Goal: Task Accomplishment & Management: Complete application form

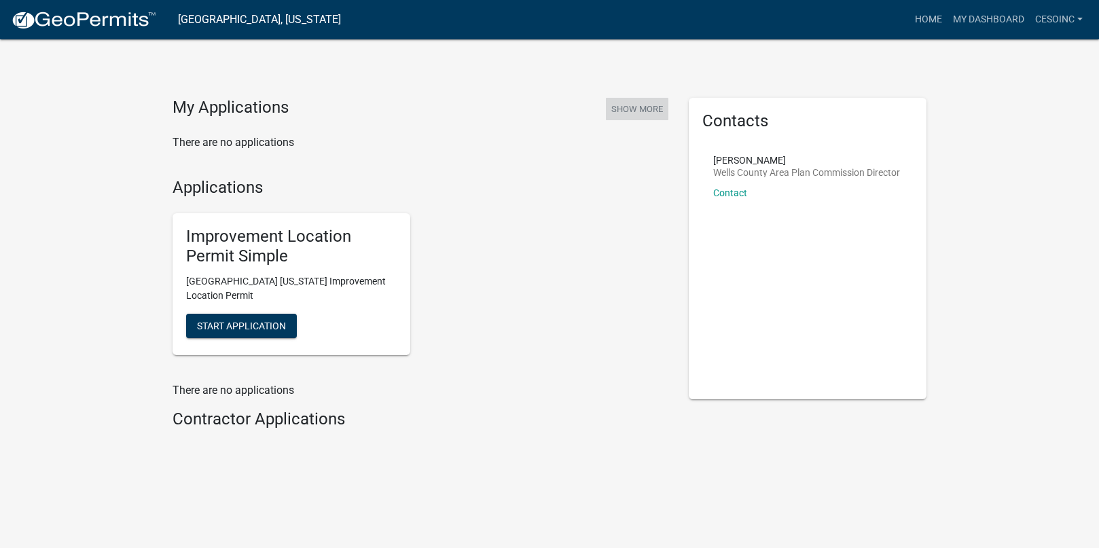
click at [635, 107] on button "Show More" at bounding box center [637, 109] width 62 height 22
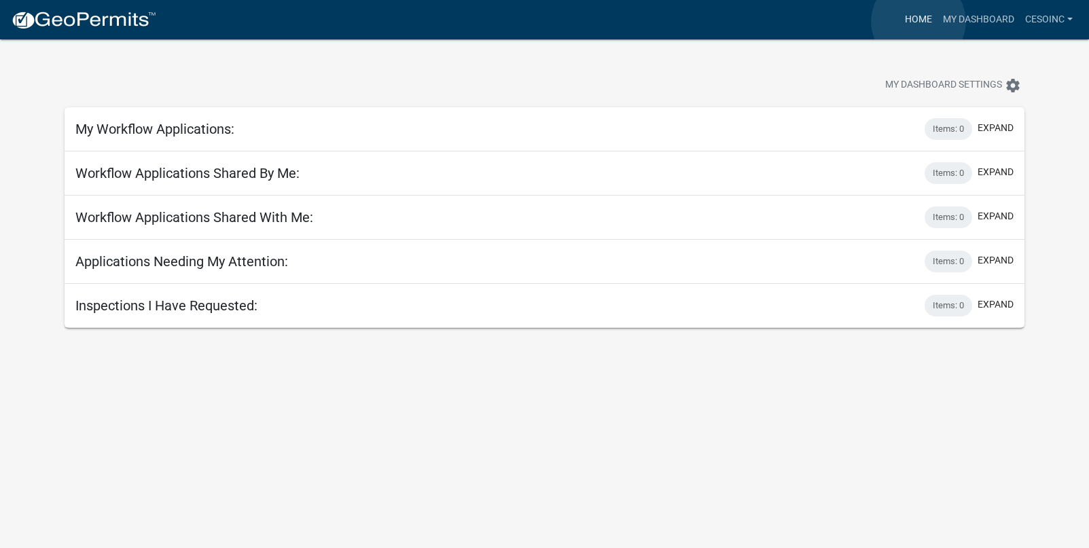
click at [918, 22] on link "Home" at bounding box center [918, 20] width 38 height 26
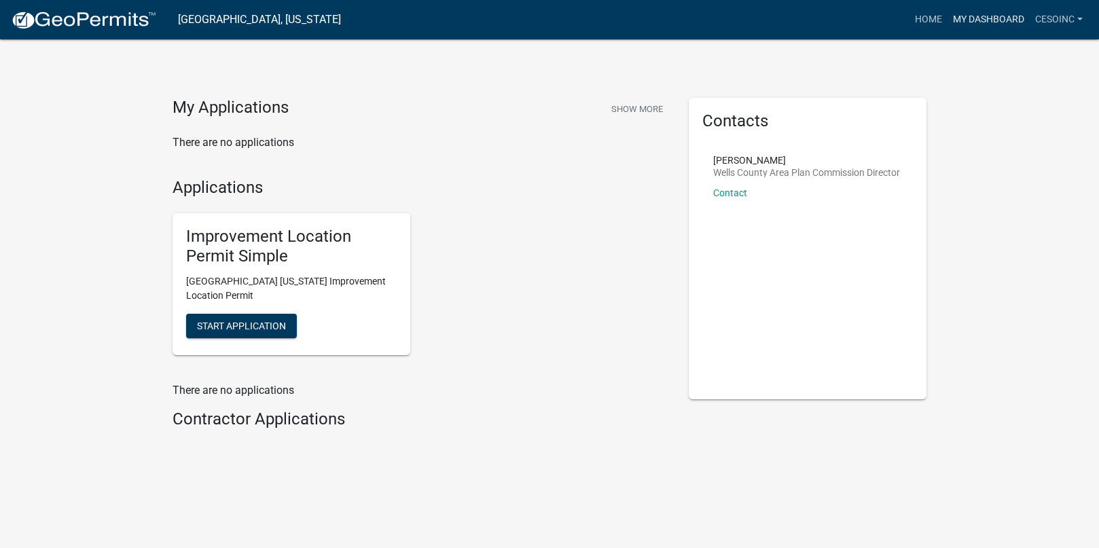
click at [998, 20] on link "My Dashboard" at bounding box center [988, 20] width 82 height 26
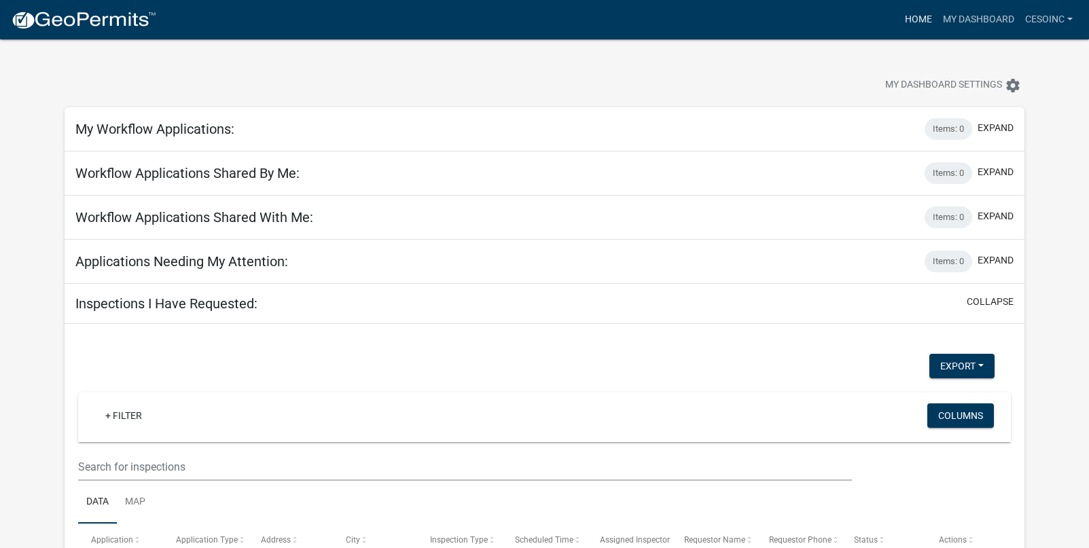
click at [917, 10] on link "Home" at bounding box center [918, 20] width 38 height 26
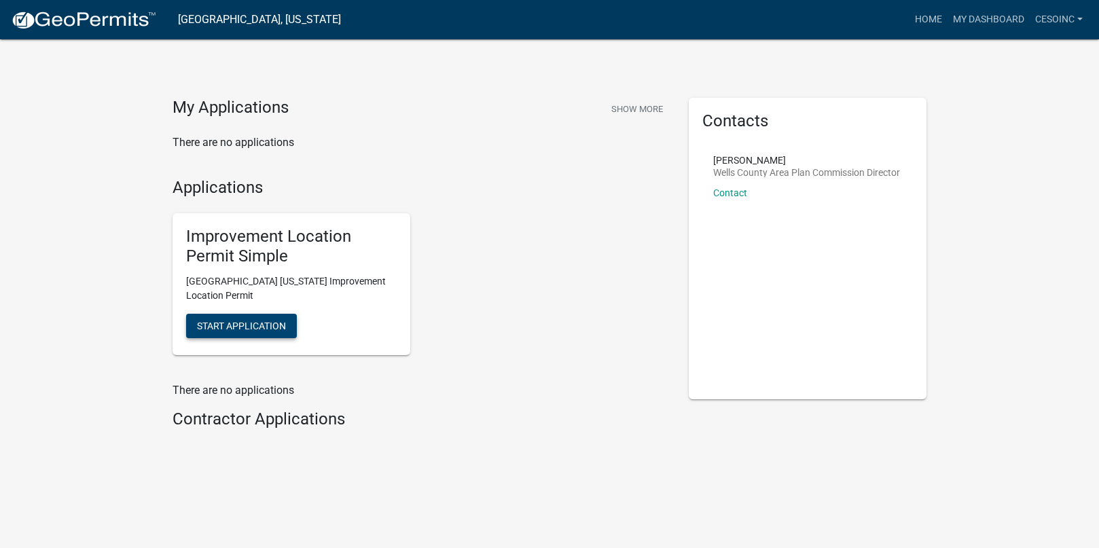
click at [272, 321] on span "Start Application" at bounding box center [241, 325] width 89 height 11
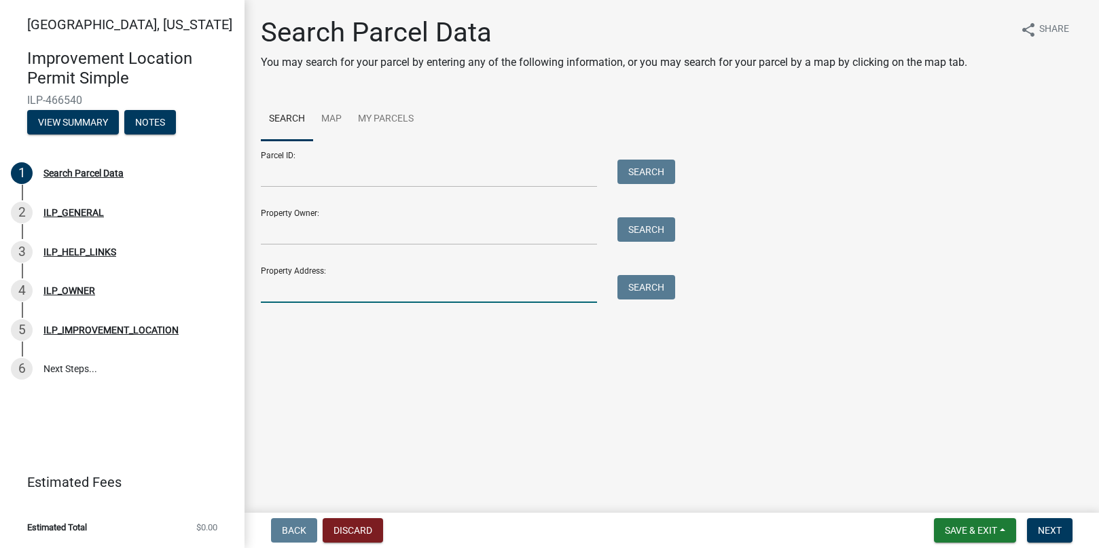
click at [275, 289] on input "Property Address:" at bounding box center [429, 289] width 336 height 28
click at [659, 299] on button "Search" at bounding box center [646, 287] width 58 height 24
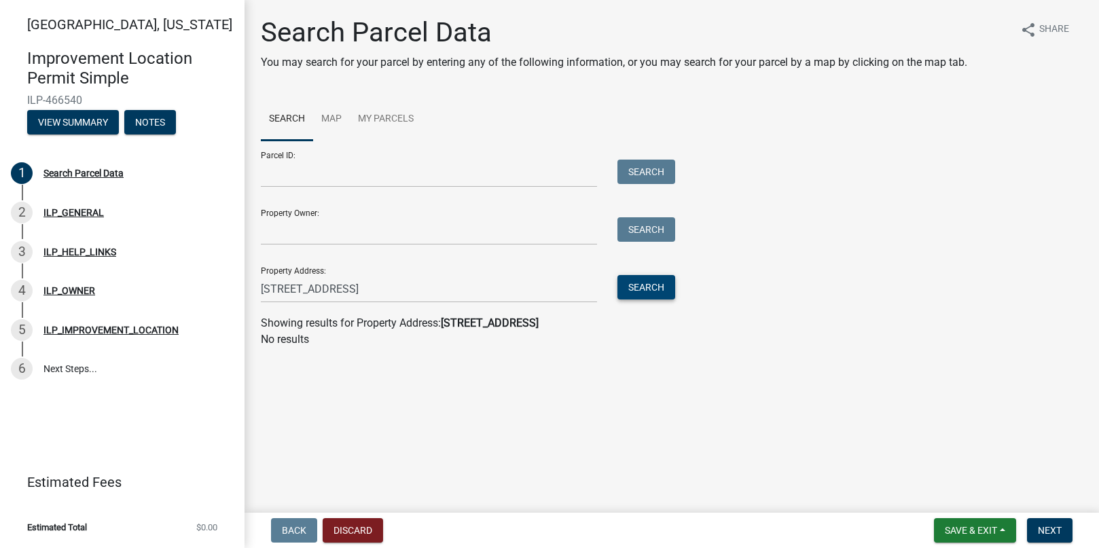
click at [654, 287] on button "Search" at bounding box center [646, 287] width 58 height 24
drag, startPoint x: 289, startPoint y: 289, endPoint x: 200, endPoint y: 291, distance: 88.3
click at [200, 291] on div "[GEOGRAPHIC_DATA], [US_STATE] Improvement Location Permit Simple ILP-466540 Vie…" at bounding box center [549, 274] width 1099 height 548
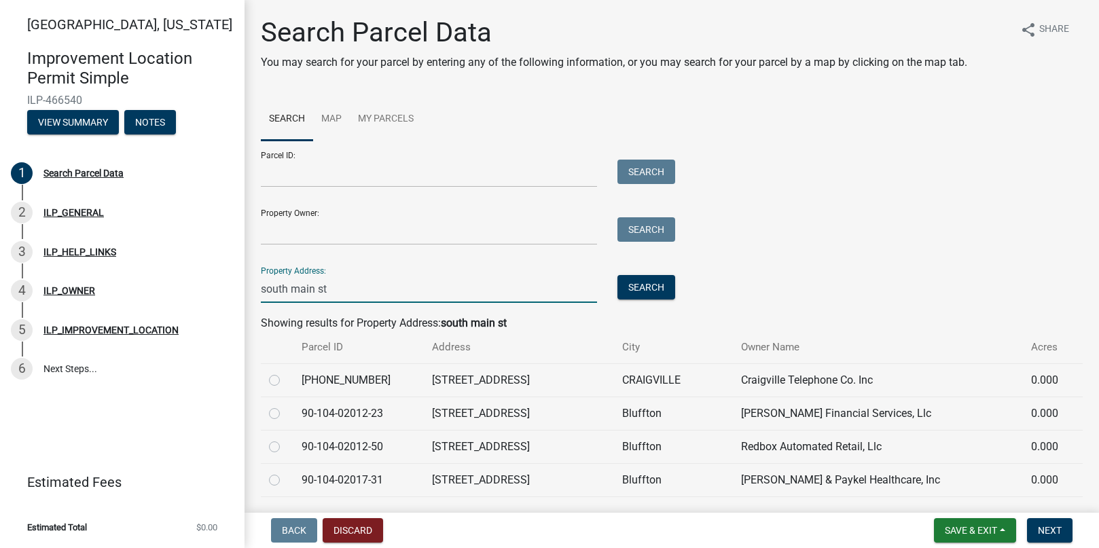
type input "south main st"
click at [287, 225] on input "Property Owner:" at bounding box center [429, 231] width 336 height 28
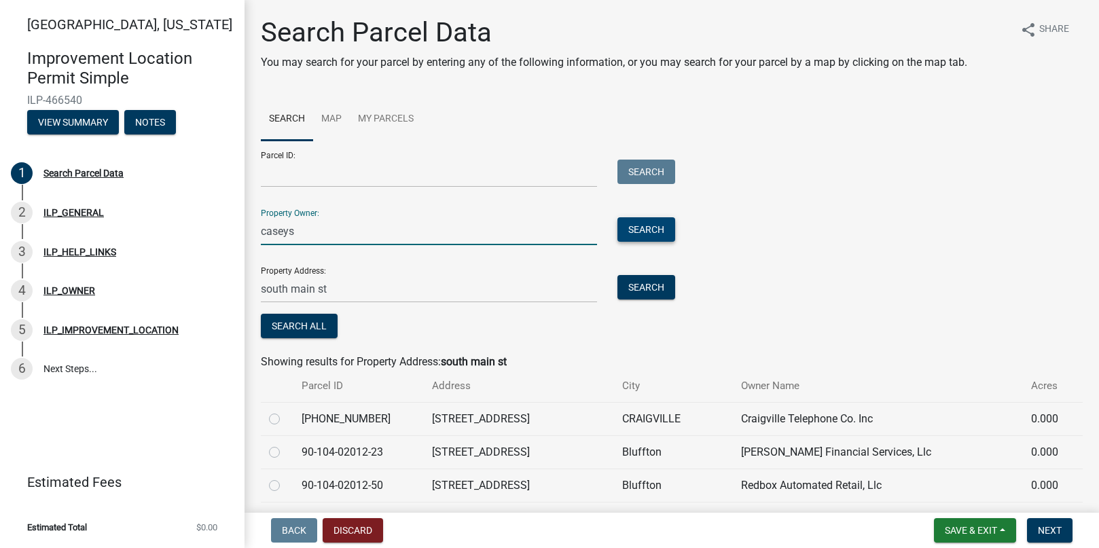
type input "caseys"
click at [640, 225] on button "Search" at bounding box center [646, 229] width 58 height 24
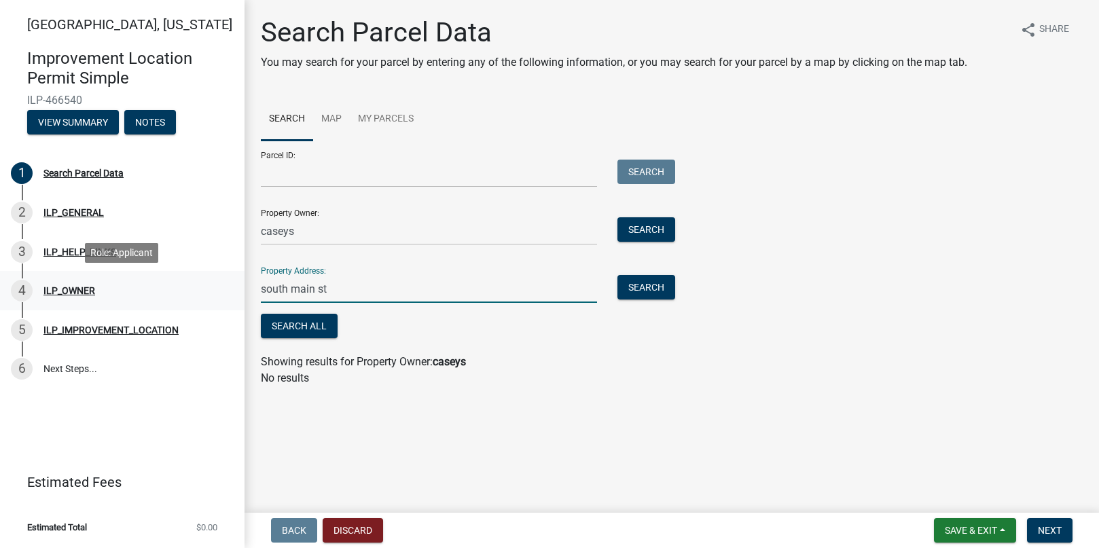
drag, startPoint x: 240, startPoint y: 282, endPoint x: 165, endPoint y: 276, distance: 75.6
click at [165, 276] on div "[GEOGRAPHIC_DATA], [US_STATE] Improvement Location Permit Simple ILP-466540 Vie…" at bounding box center [549, 274] width 1099 height 548
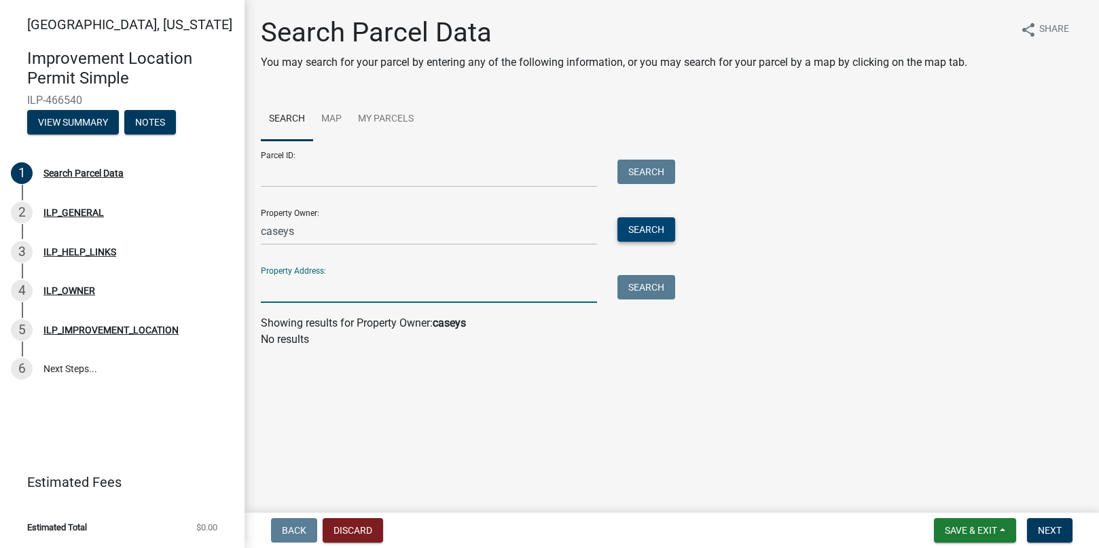
click at [648, 232] on button "Search" at bounding box center [646, 229] width 58 height 24
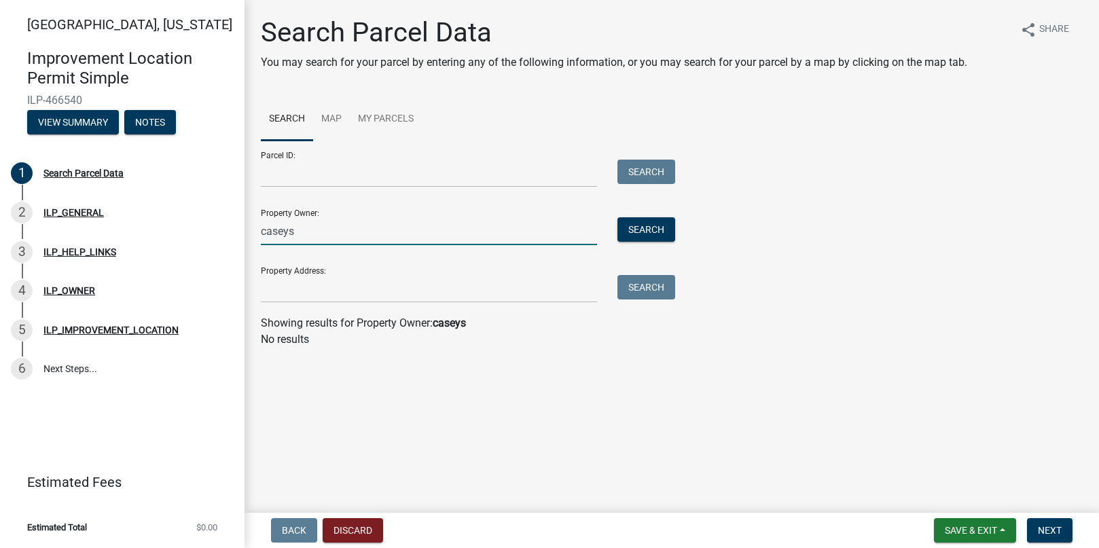
click at [321, 241] on input "caseys" at bounding box center [429, 231] width 336 height 28
type input "[PERSON_NAME]"
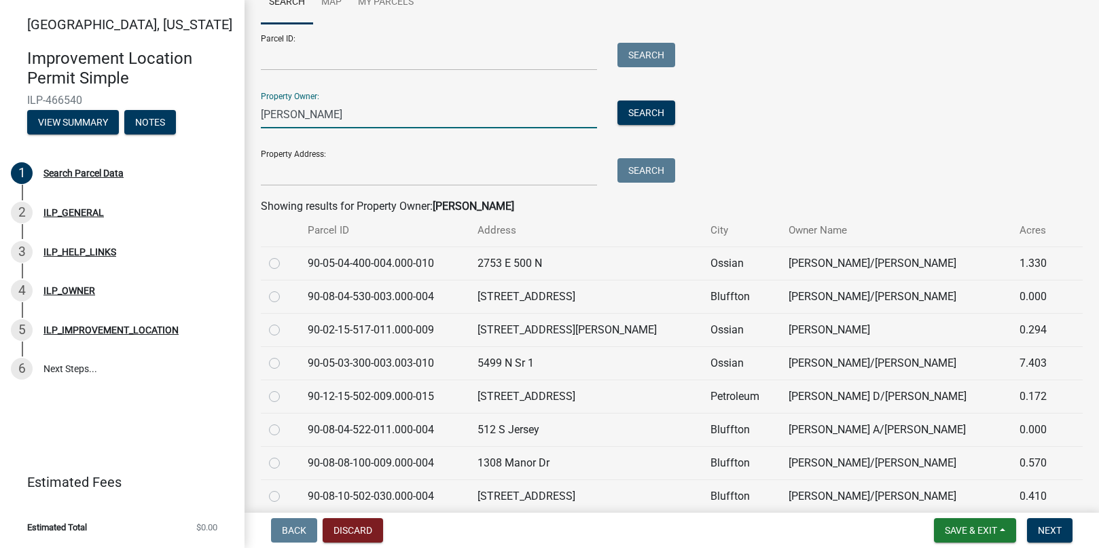
scroll to position [85, 0]
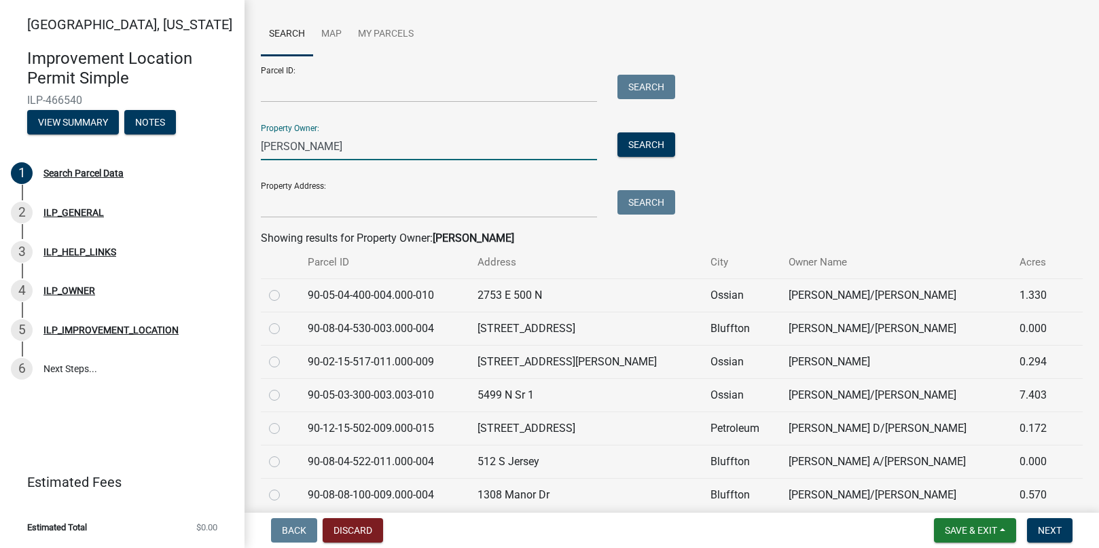
drag, startPoint x: 306, startPoint y: 141, endPoint x: 238, endPoint y: 139, distance: 68.6
click at [238, 139] on div "[GEOGRAPHIC_DATA], [US_STATE] Improvement Location Permit Simple ILP-466540 Vie…" at bounding box center [549, 274] width 1099 height 548
click at [334, 37] on link "Map" at bounding box center [331, 34] width 37 height 43
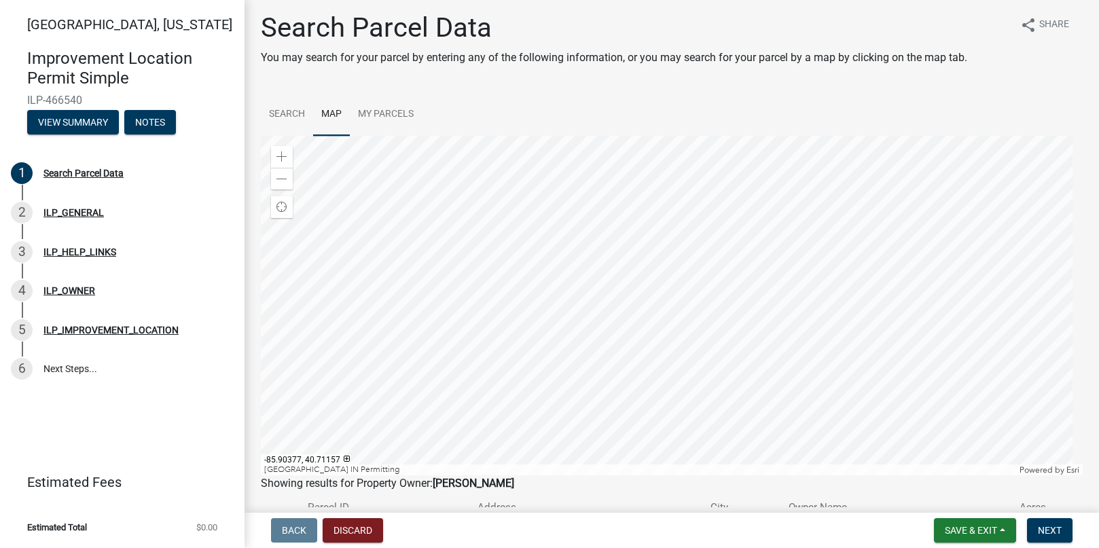
scroll to position [0, 0]
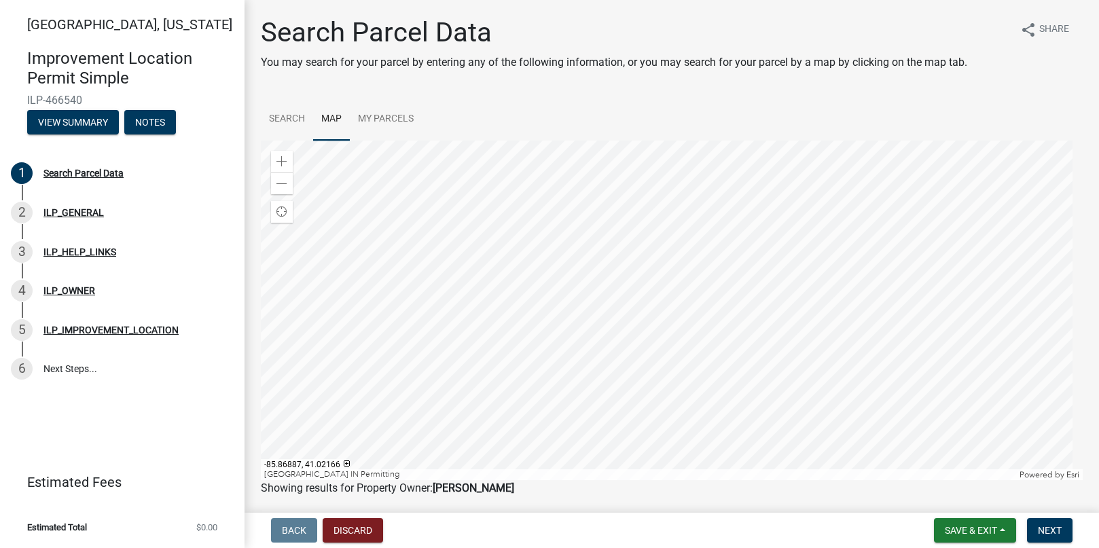
click at [331, 121] on link "Map" at bounding box center [331, 119] width 37 height 43
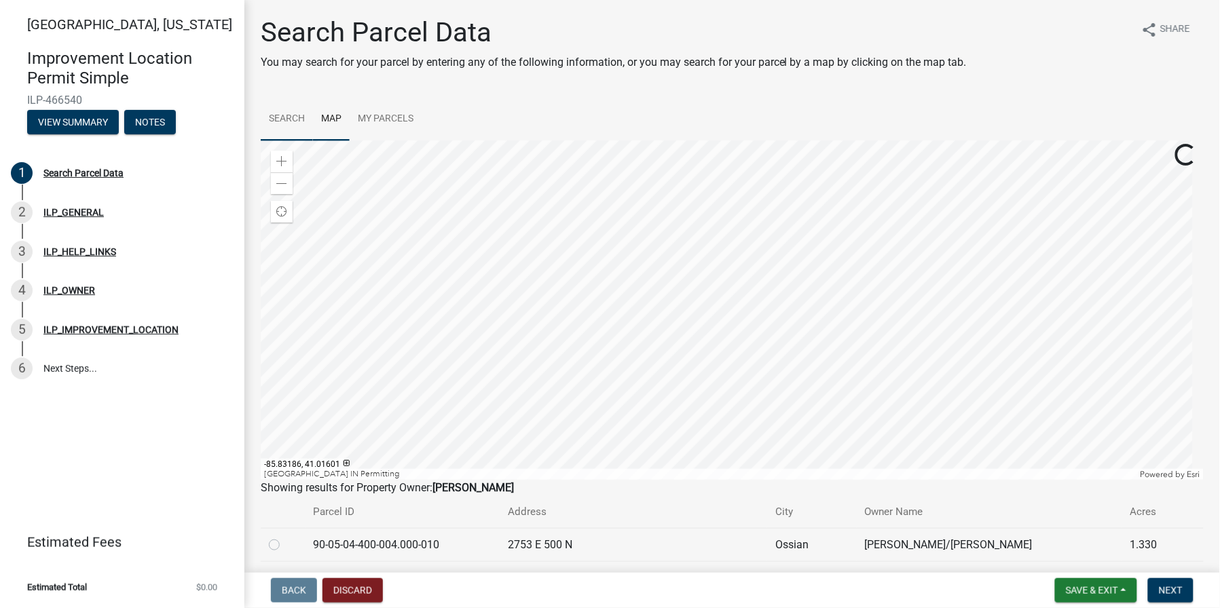
click at [293, 117] on link "Search" at bounding box center [287, 119] width 52 height 43
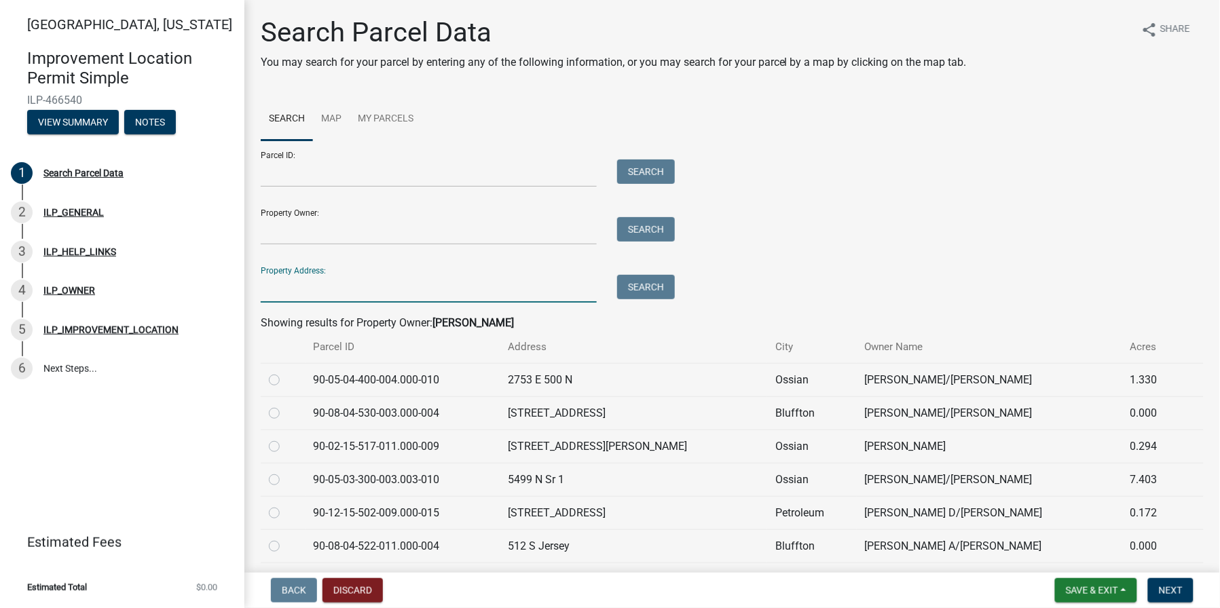
click at [328, 289] on input "Property Address:" at bounding box center [429, 289] width 336 height 28
click at [302, 283] on input "Property Address:" at bounding box center [429, 289] width 336 height 28
click at [660, 290] on button "Search" at bounding box center [646, 287] width 58 height 24
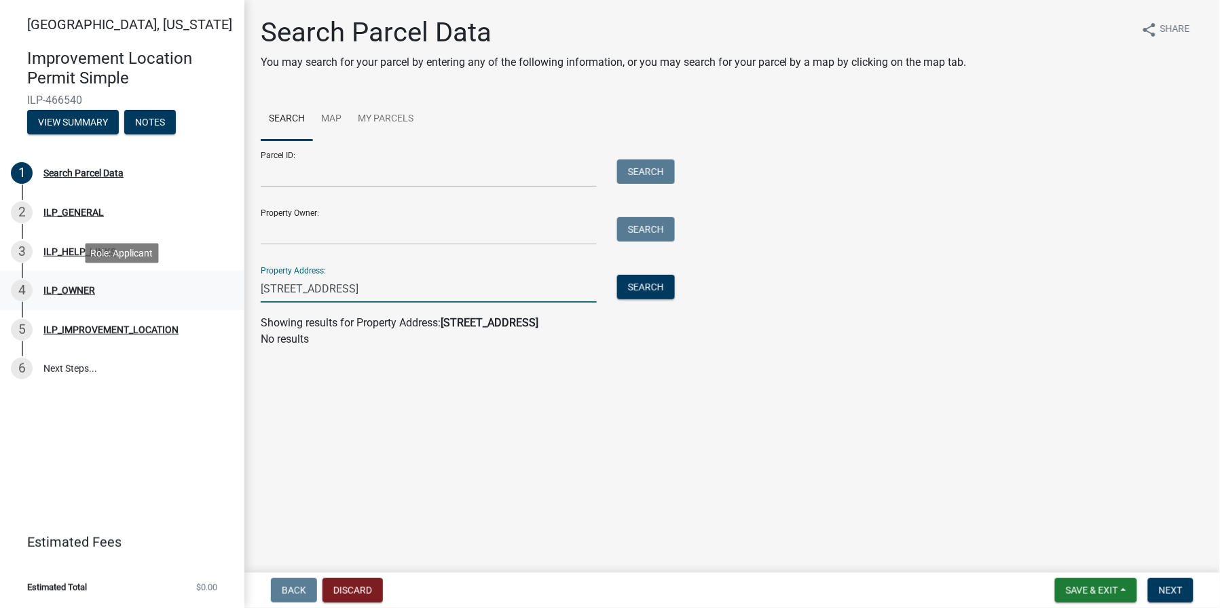
drag, startPoint x: 286, startPoint y: 288, endPoint x: 233, endPoint y: 289, distance: 53.0
click at [233, 289] on div "[GEOGRAPHIC_DATA], [US_STATE] Improvement Location Permit Simple ILP-466540 Vie…" at bounding box center [610, 304] width 1220 height 608
type input "s main st"
click at [651, 284] on button "Search" at bounding box center [646, 287] width 58 height 24
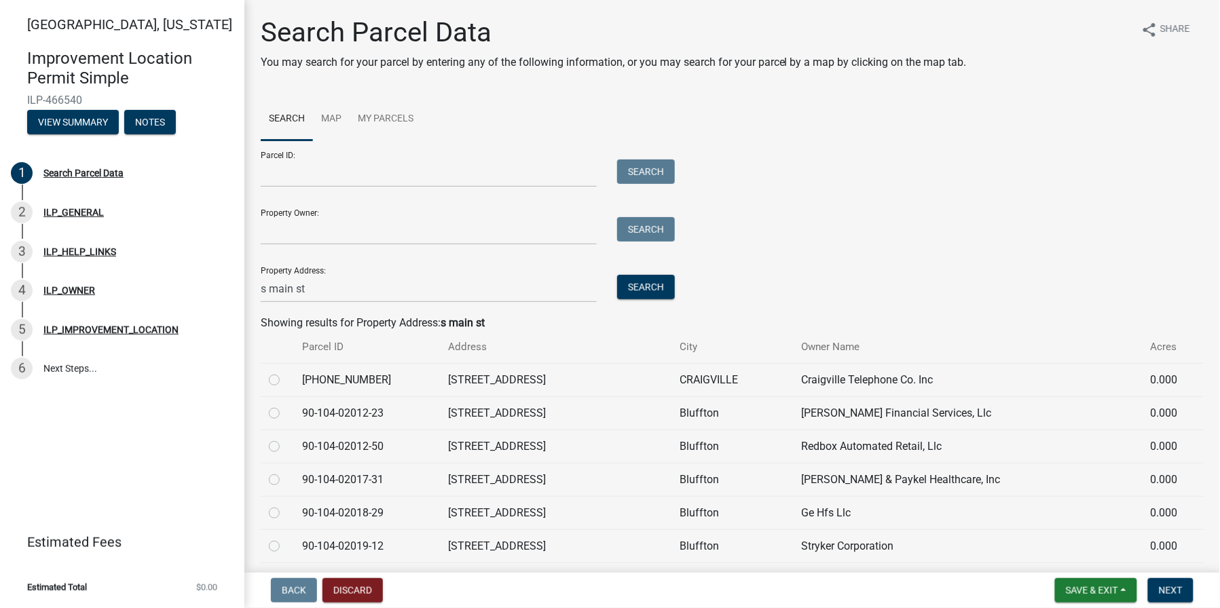
click at [508, 353] on th "Address" at bounding box center [557, 347] width 232 height 32
click at [506, 348] on th "Address" at bounding box center [557, 347] width 232 height 32
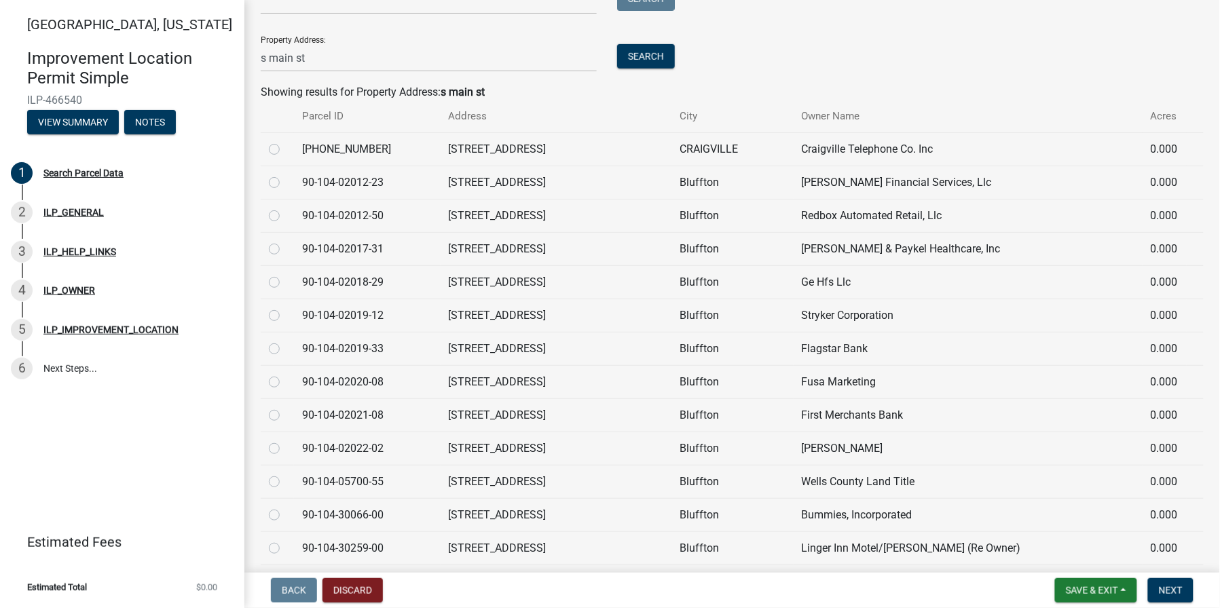
scroll to position [180, 0]
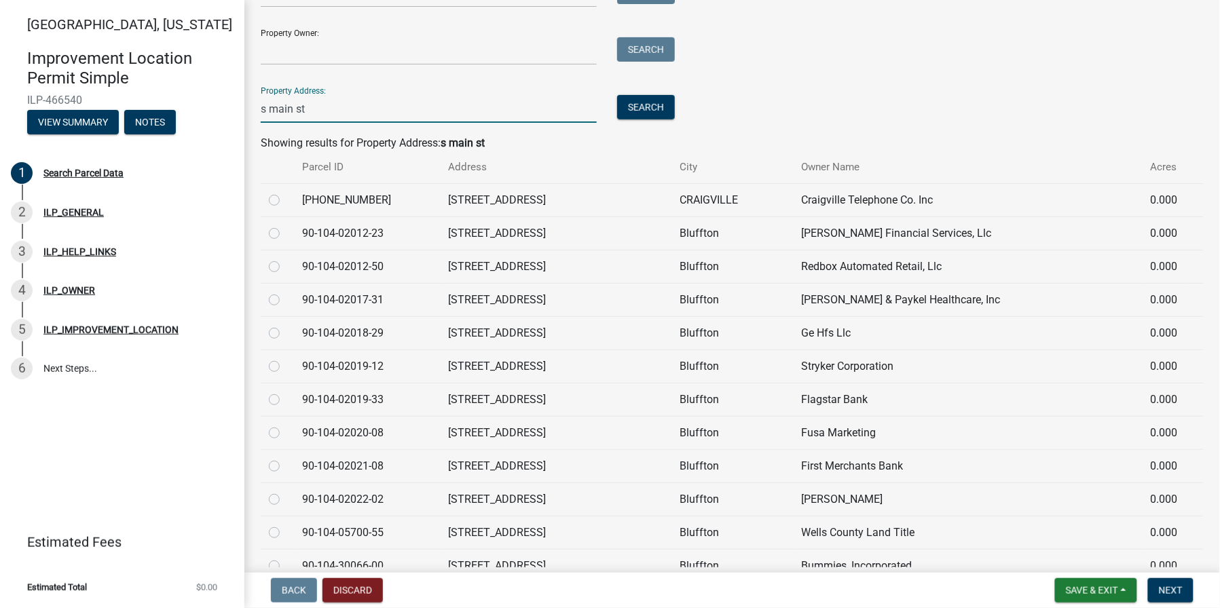
drag, startPoint x: 335, startPoint y: 110, endPoint x: 184, endPoint y: 94, distance: 151.6
click at [184, 94] on div "[GEOGRAPHIC_DATA], [US_STATE] Improvement Location Permit Simple ILP-466540 Vie…" at bounding box center [610, 304] width 1220 height 608
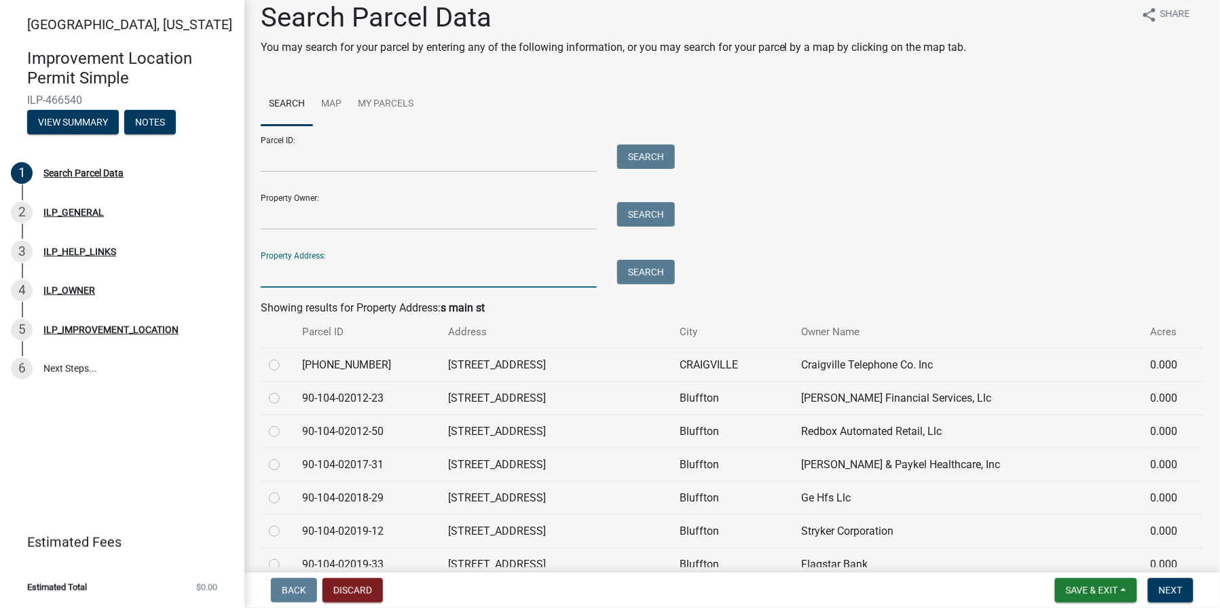
scroll to position [0, 0]
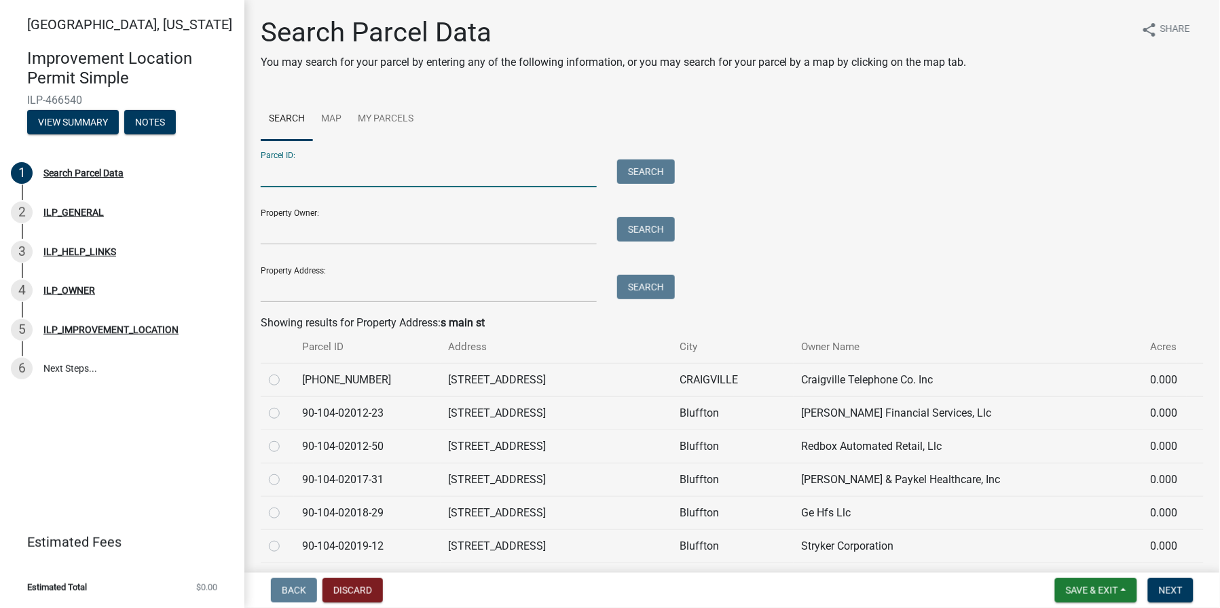
click at [284, 175] on input "Parcel ID:" at bounding box center [429, 174] width 336 height 28
type input "90-08-09-100-025.000-004"
click at [649, 179] on button "Search" at bounding box center [646, 172] width 58 height 24
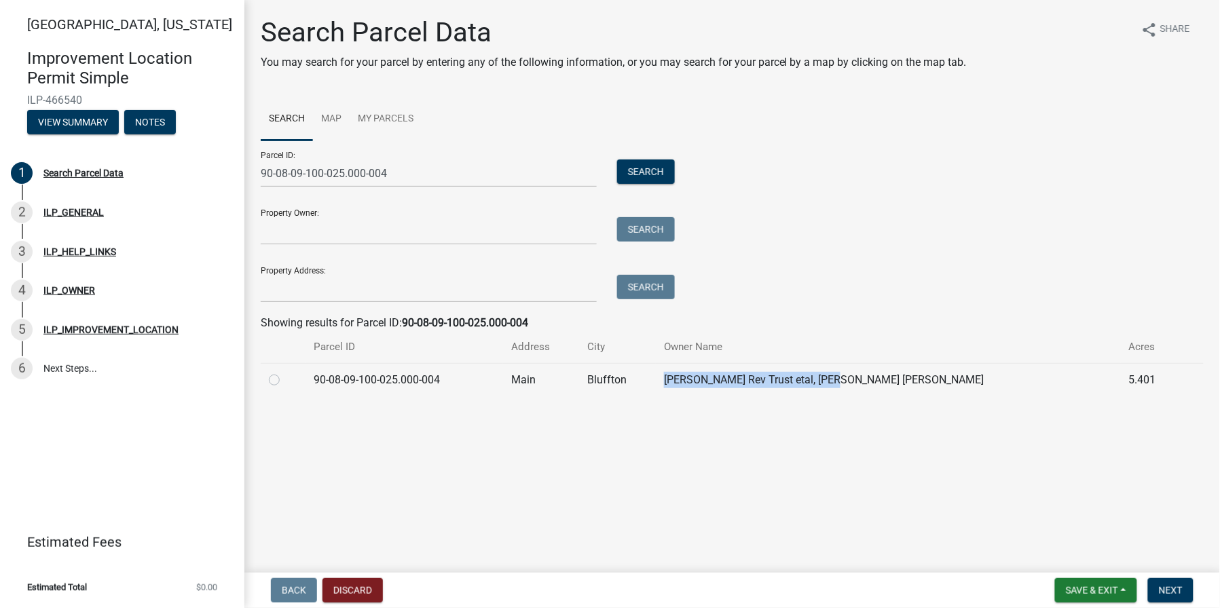
drag, startPoint x: 782, startPoint y: 382, endPoint x: 953, endPoint y: 376, distance: 171.2
click at [953, 376] on td "[PERSON_NAME] Rev Trust etal, [PERSON_NAME] [PERSON_NAME]" at bounding box center [888, 379] width 465 height 33
copy td "[PERSON_NAME] Rev Trust etal, [PERSON_NAME] [PERSON_NAME]"
drag, startPoint x: 330, startPoint y: 382, endPoint x: 460, endPoint y: 376, distance: 130.5
click at [460, 376] on td "90-08-09-100-025.000-004" at bounding box center [405, 379] width 198 height 33
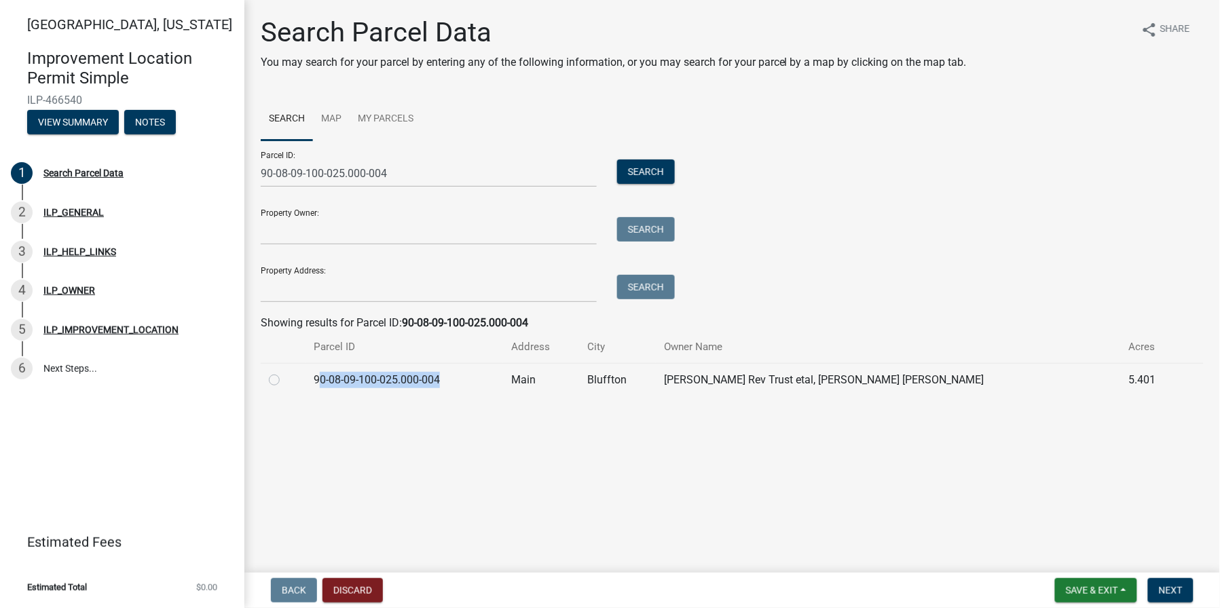
click at [464, 378] on td "90-08-09-100-025.000-004" at bounding box center [405, 379] width 198 height 33
drag, startPoint x: 464, startPoint y: 378, endPoint x: 323, endPoint y: 382, distance: 140.6
click at [323, 382] on td "90-08-09-100-025.000-004" at bounding box center [405, 379] width 198 height 33
copy td "90-08-09-100-025.000-004"
